Goal: Transaction & Acquisition: Purchase product/service

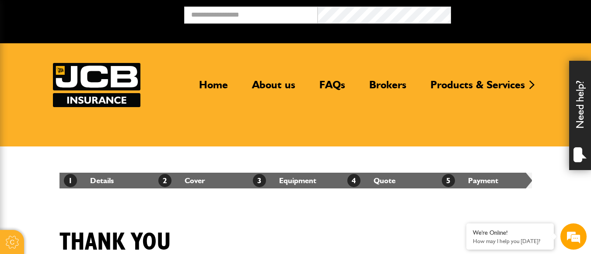
click at [97, 81] on img at bounding box center [97, 85] width 88 height 44
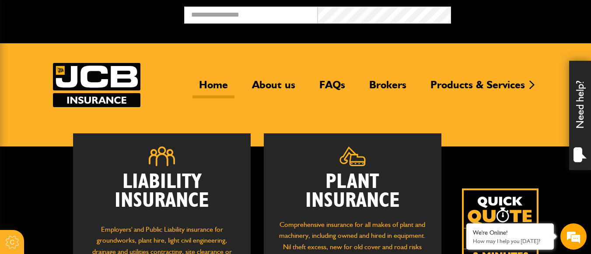
click at [377, 181] on h2 "Plant Insurance" at bounding box center [352, 192] width 151 height 38
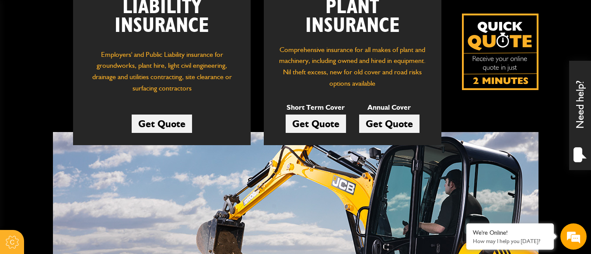
click at [301, 123] on link "Get Quote" at bounding box center [316, 124] width 60 height 18
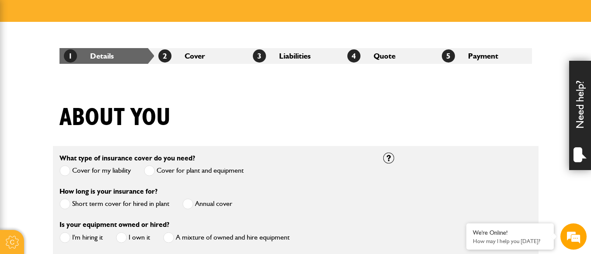
scroll to position [219, 0]
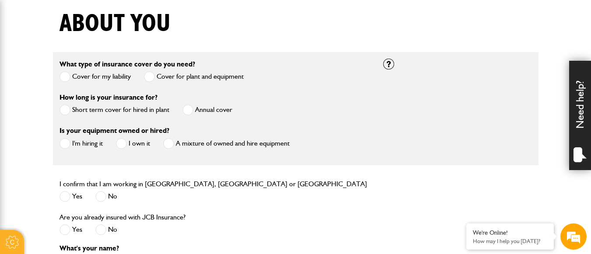
click at [137, 109] on label "Short term cover for hired in plant" at bounding box center [115, 110] width 110 height 11
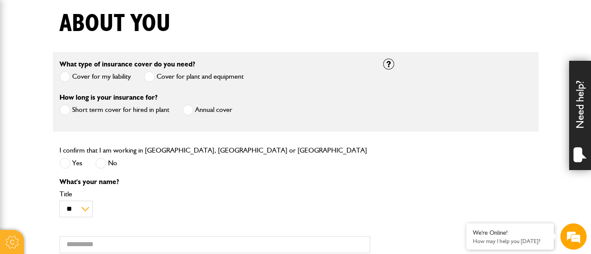
click at [82, 167] on label "Yes" at bounding box center [71, 163] width 23 height 11
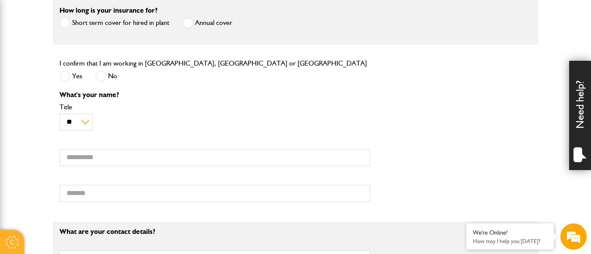
scroll to position [306, 0]
click at [95, 159] on input "First name" at bounding box center [215, 157] width 311 height 17
type input "*****"
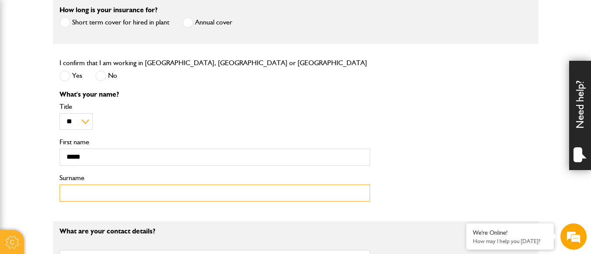
click at [111, 191] on input "Surname" at bounding box center [215, 193] width 311 height 17
type input "******"
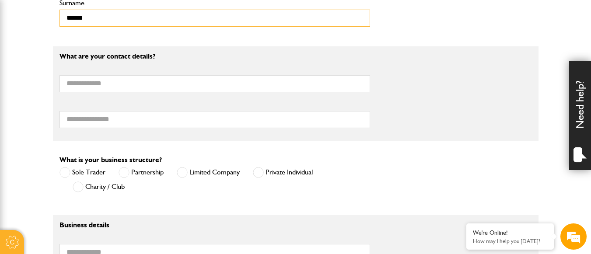
scroll to position [0, 0]
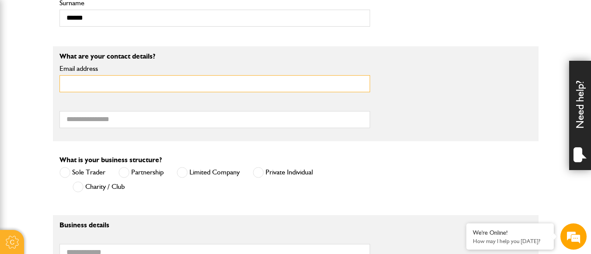
click at [126, 87] on input "Email address" at bounding box center [215, 83] width 311 height 17
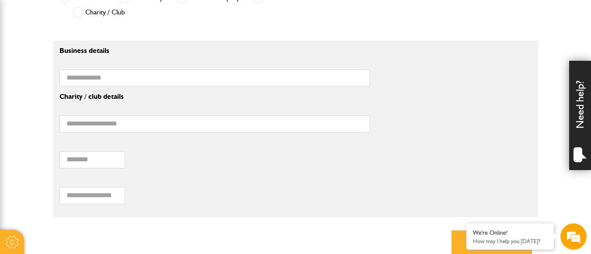
scroll to position [656, 0]
click at [105, 161] on input "Postcode of your correspondence address" at bounding box center [93, 159] width 66 height 17
type input "**********"
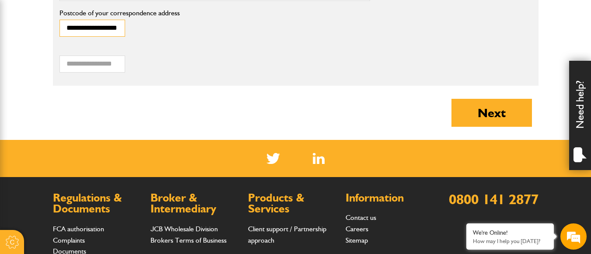
scroll to position [613, 0]
